Goal: Task Accomplishment & Management: Use online tool/utility

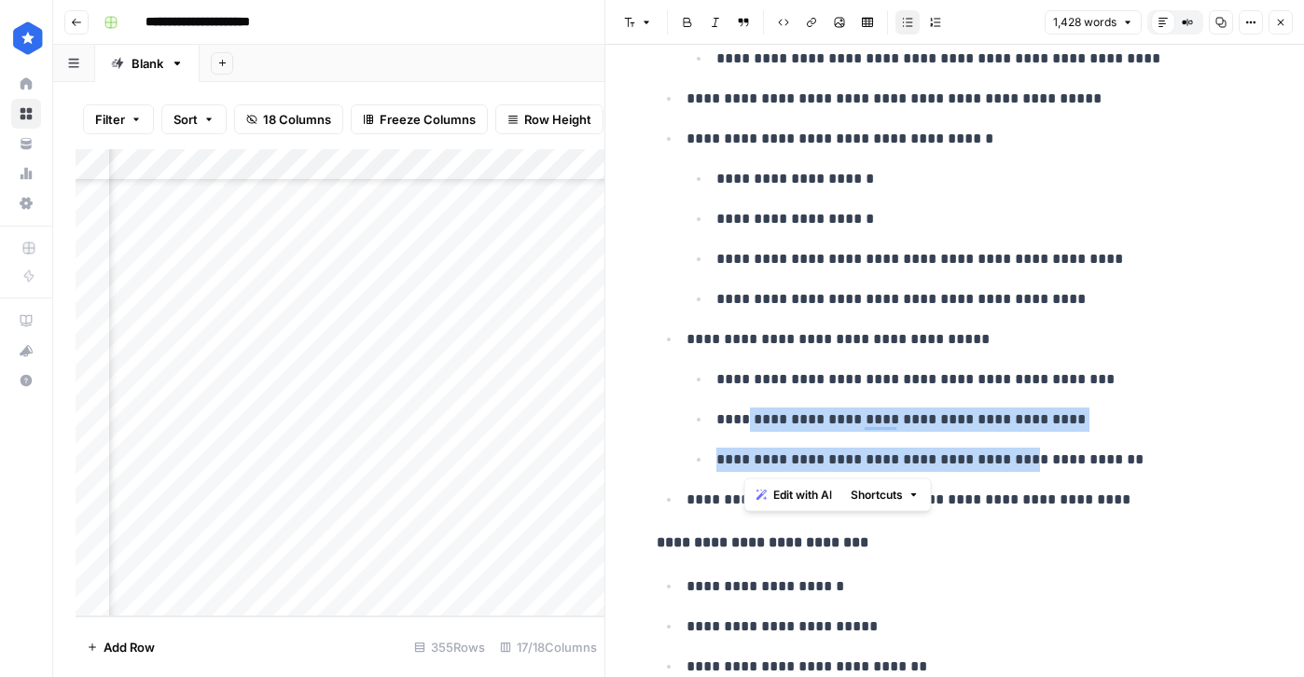
scroll to position [1831, 0]
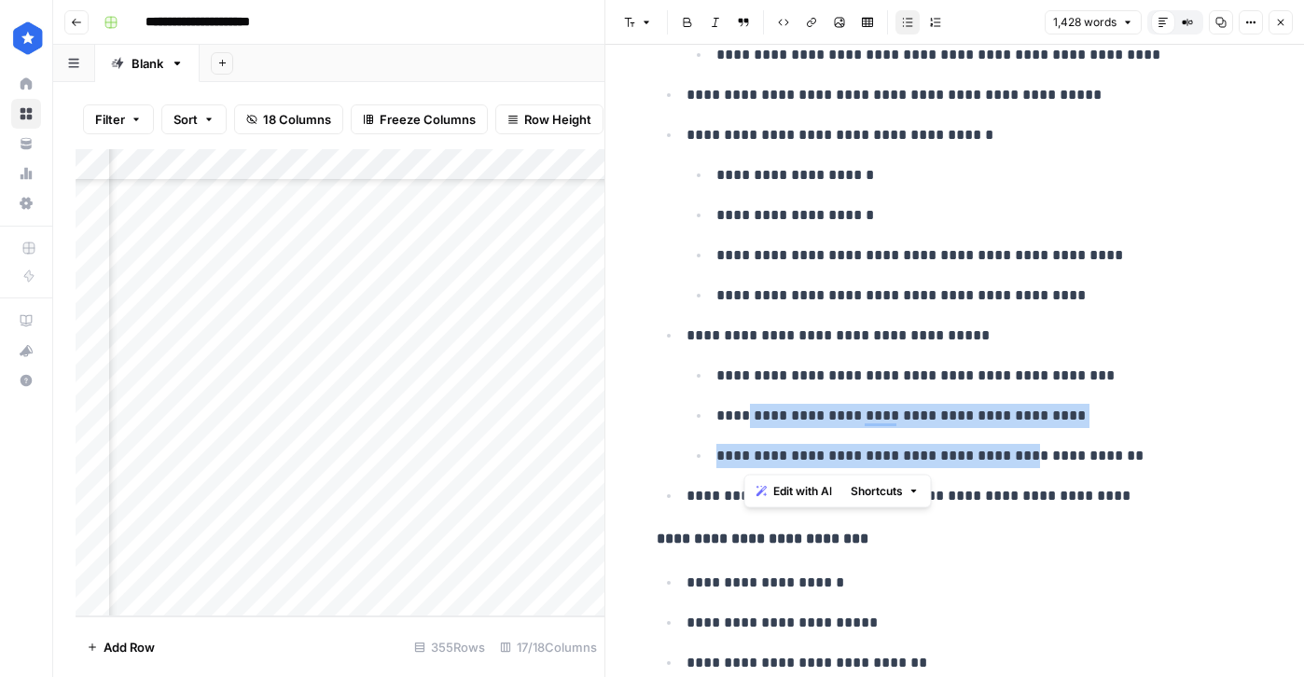
click at [1280, 19] on icon "button" at bounding box center [1280, 22] width 11 height 11
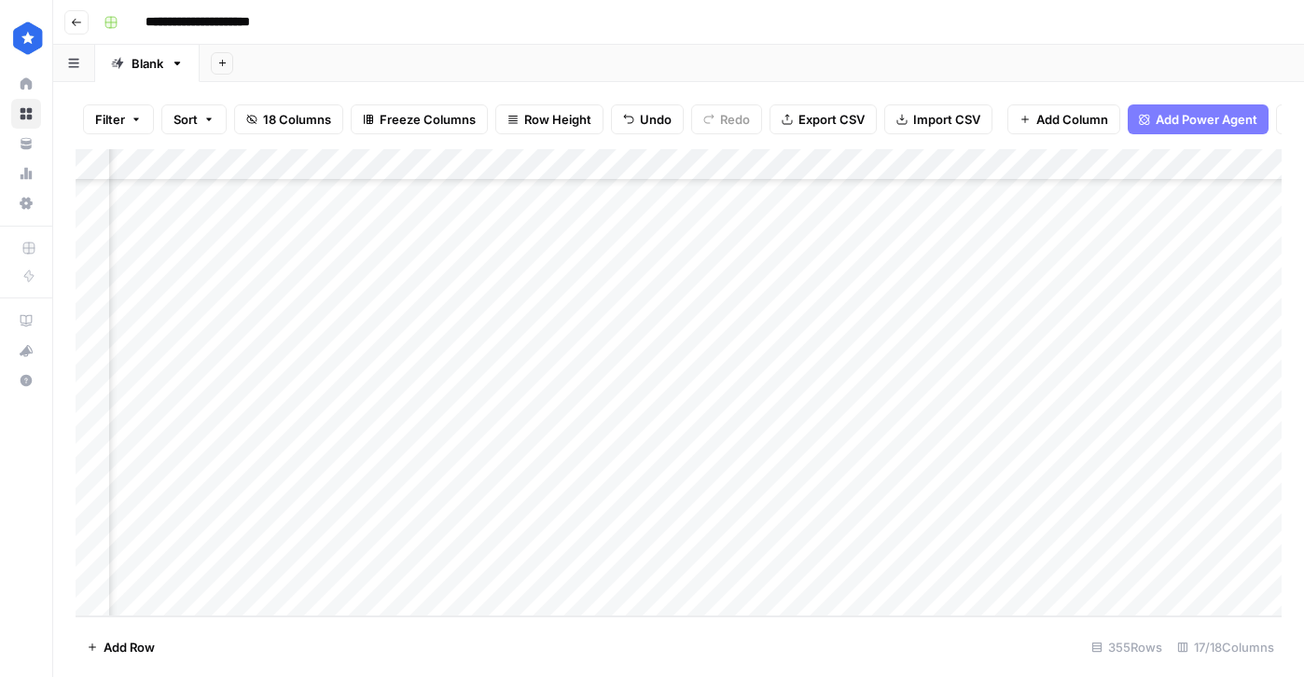
click at [256, 597] on div "Add Column" at bounding box center [679, 382] width 1206 height 467
type input "**********"
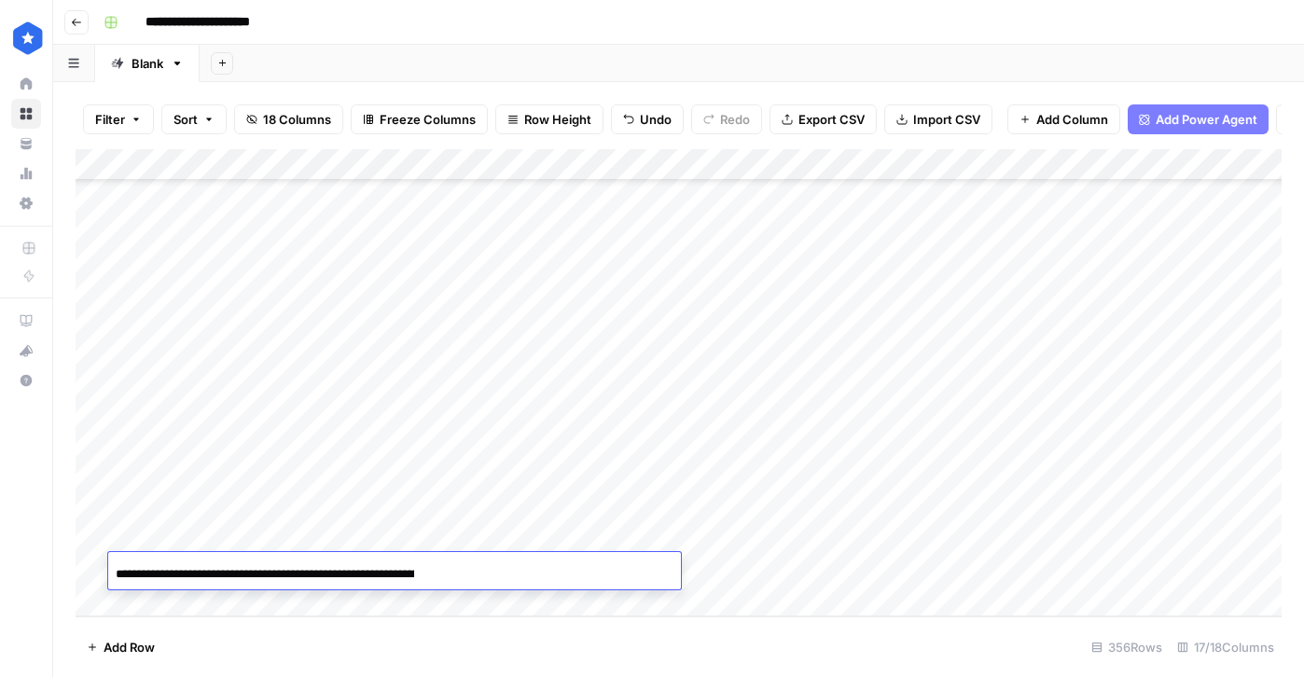
scroll to position [0, 140]
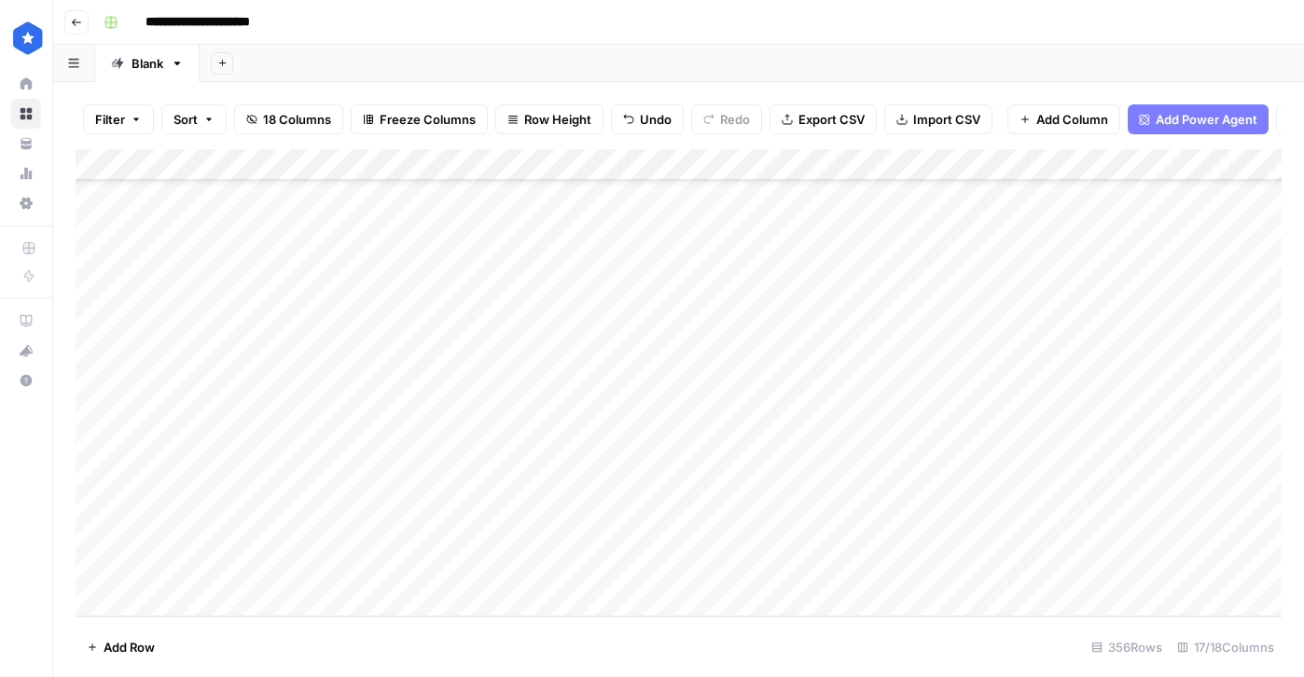
click at [731, 560] on div "Add Column" at bounding box center [679, 382] width 1206 height 467
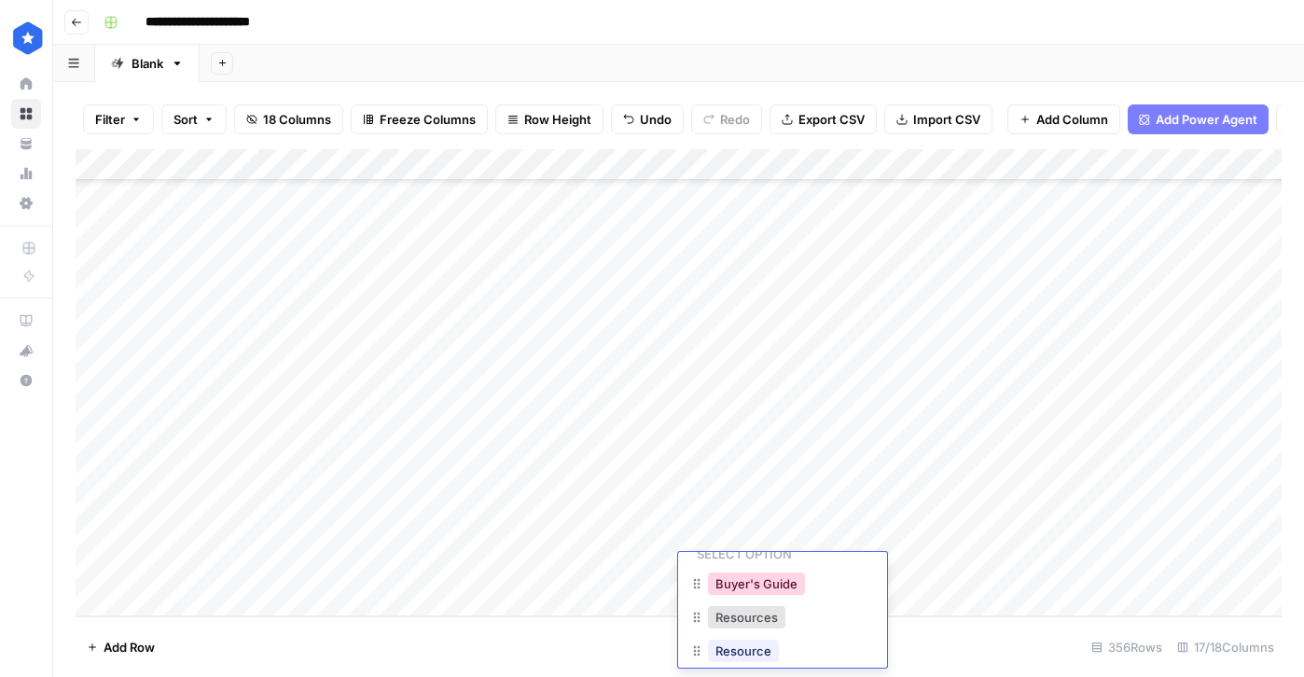
scroll to position [75, 0]
click at [781, 606] on button "Resources" at bounding box center [746, 600] width 77 height 22
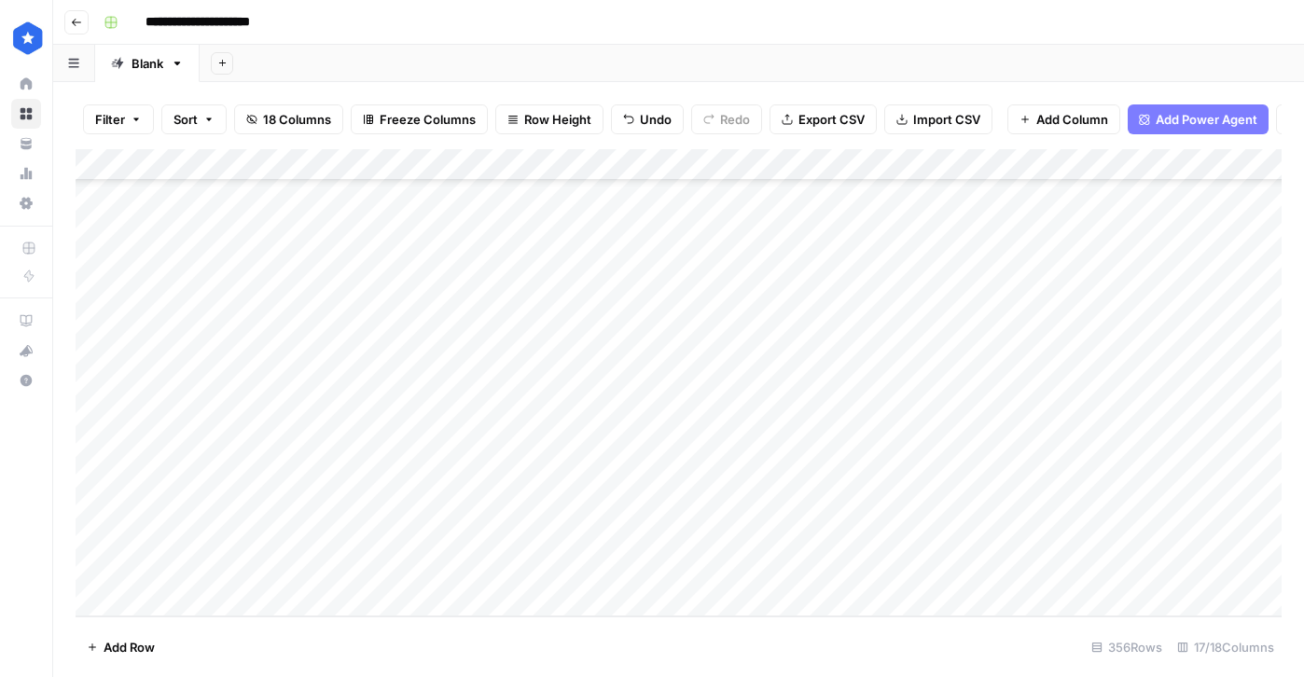
click at [914, 570] on div "Add Column" at bounding box center [679, 382] width 1206 height 467
type textarea "**********"
click at [1221, 571] on div "Add Column" at bounding box center [679, 382] width 1206 height 467
click at [761, 570] on div "Add Column" at bounding box center [679, 382] width 1206 height 467
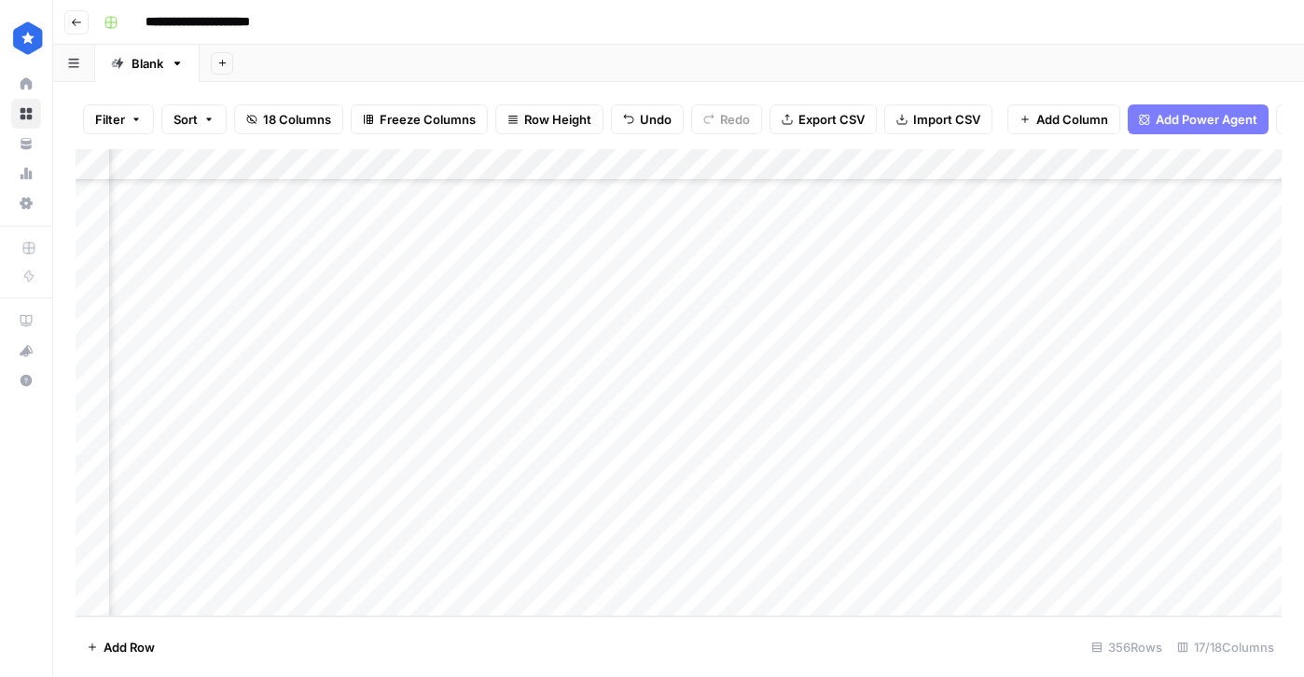
click at [844, 568] on div "Add Column" at bounding box center [679, 382] width 1206 height 467
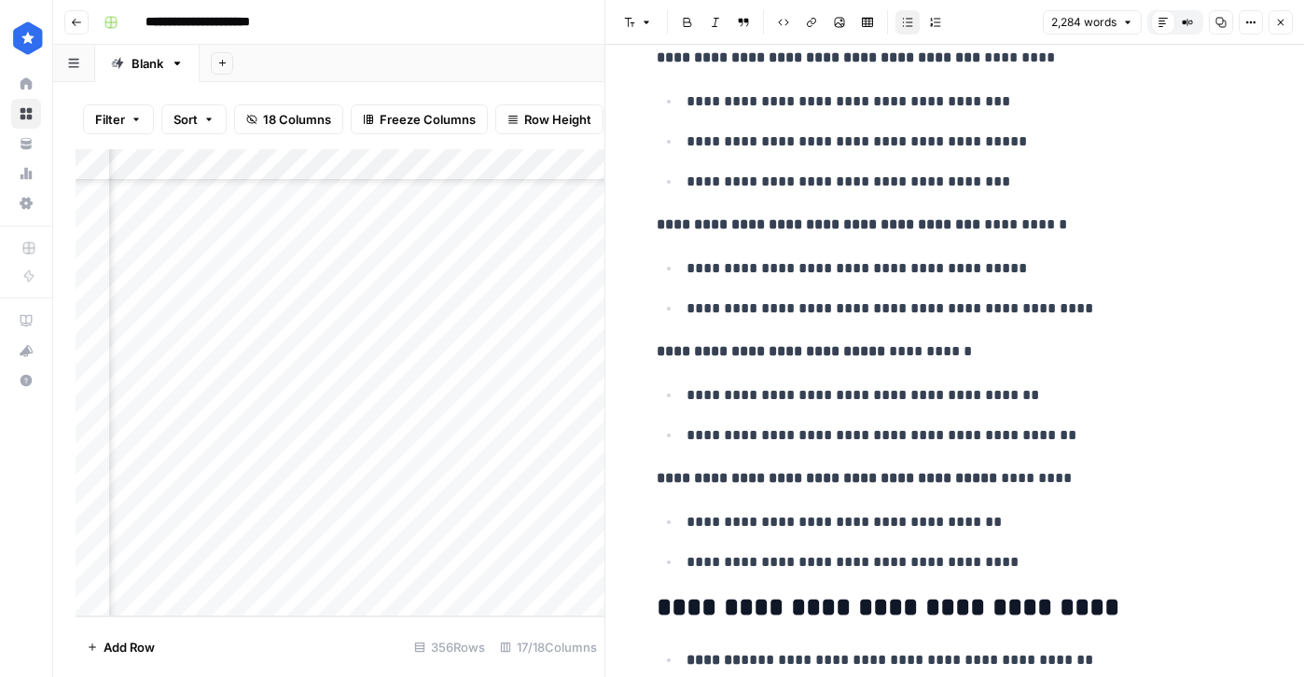
scroll to position [1716, 0]
